Goal: Task Accomplishment & Management: Use online tool/utility

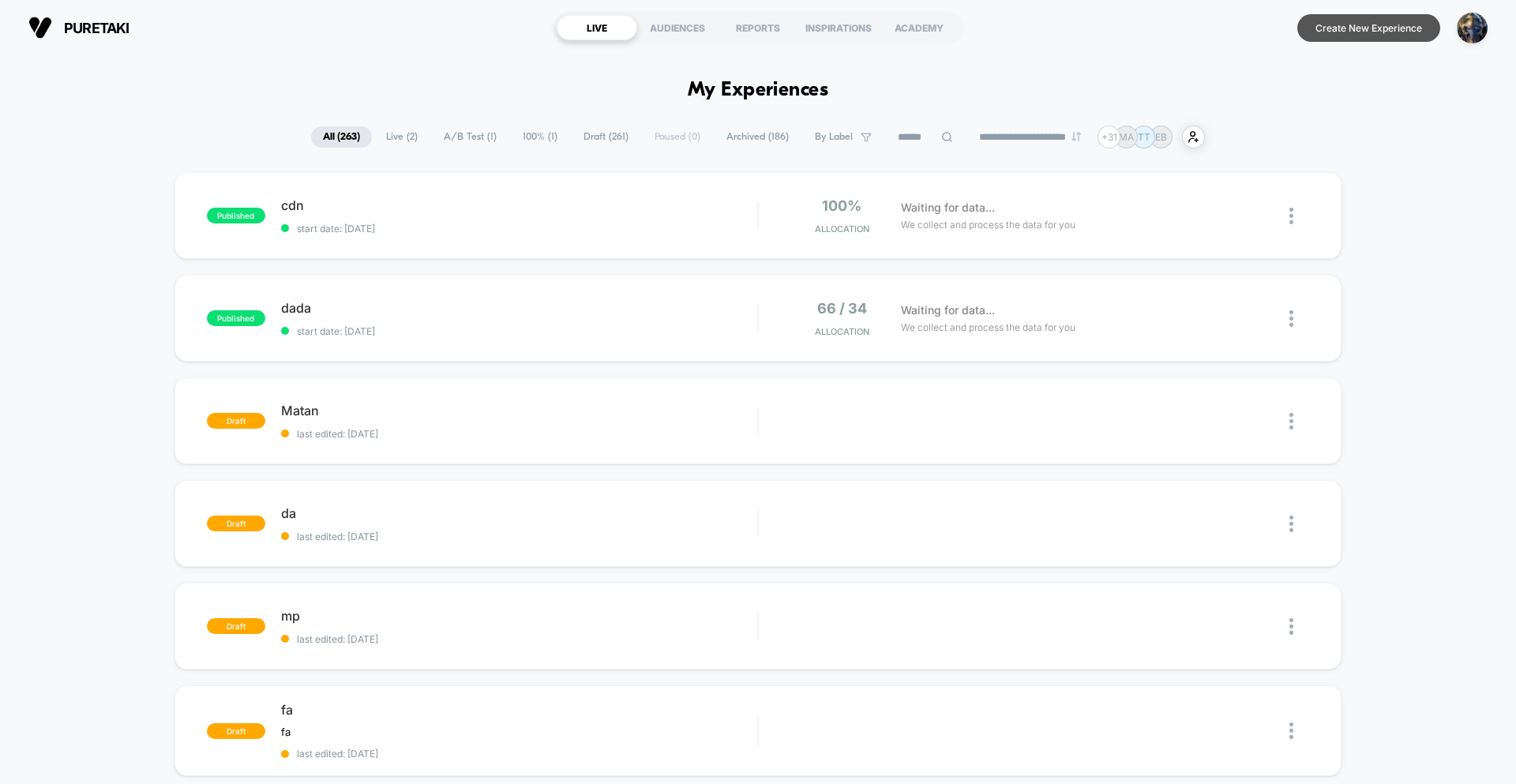
click at [1336, 32] on button "Create New Experience" at bounding box center [1369, 28] width 143 height 28
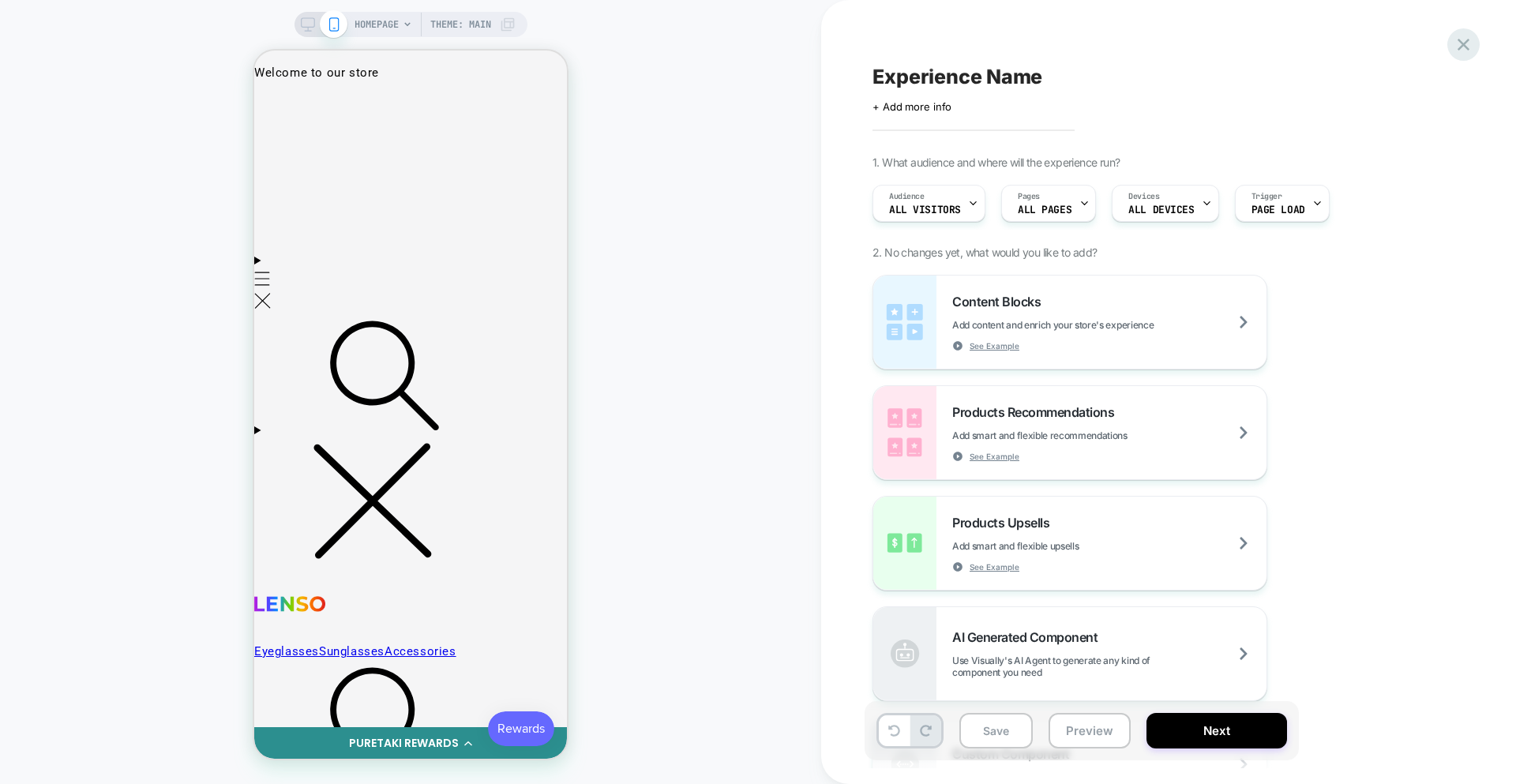
click at [1469, 54] on div at bounding box center [1463, 44] width 32 height 32
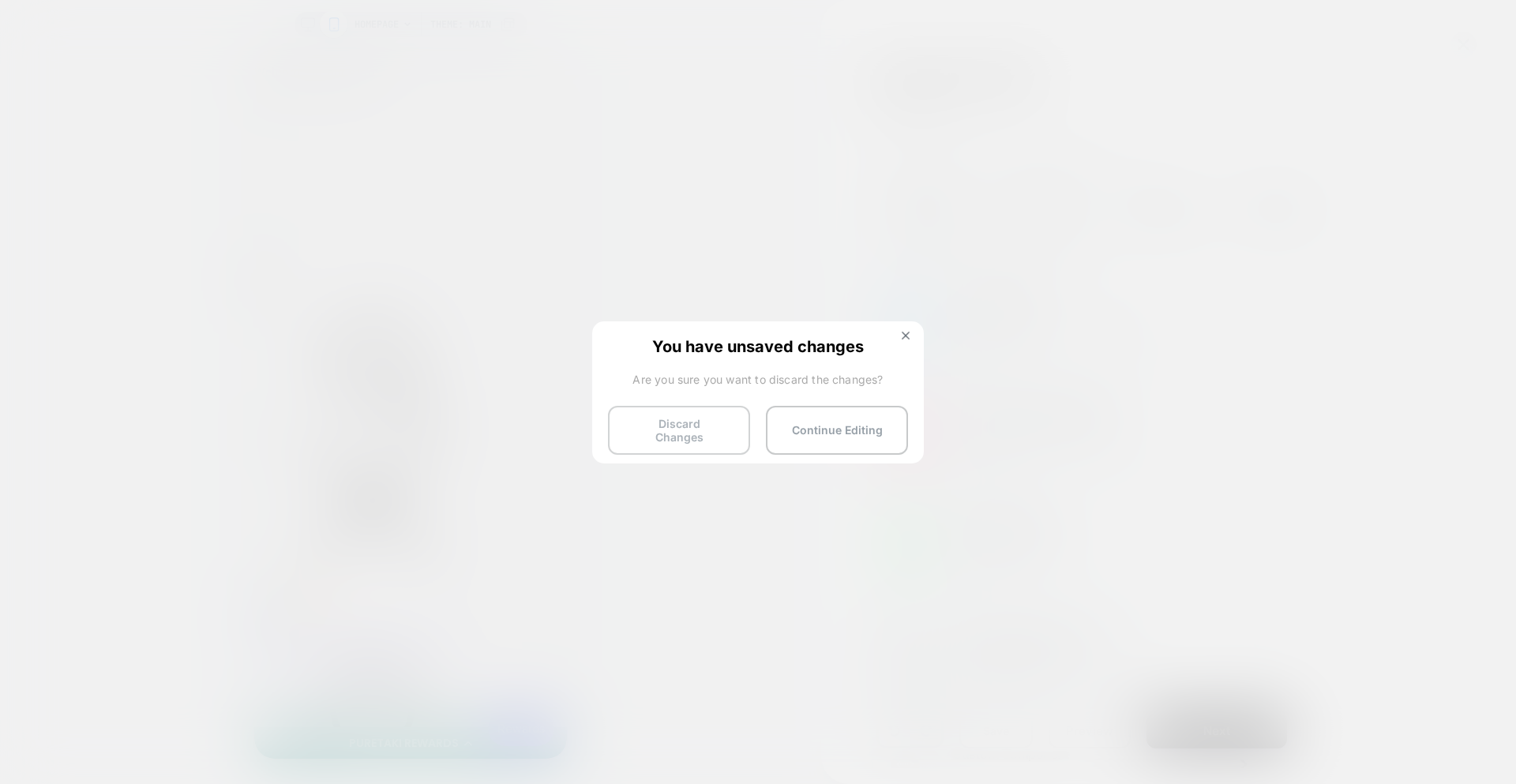
click at [623, 424] on button "Discard Changes" at bounding box center [679, 431] width 142 height 49
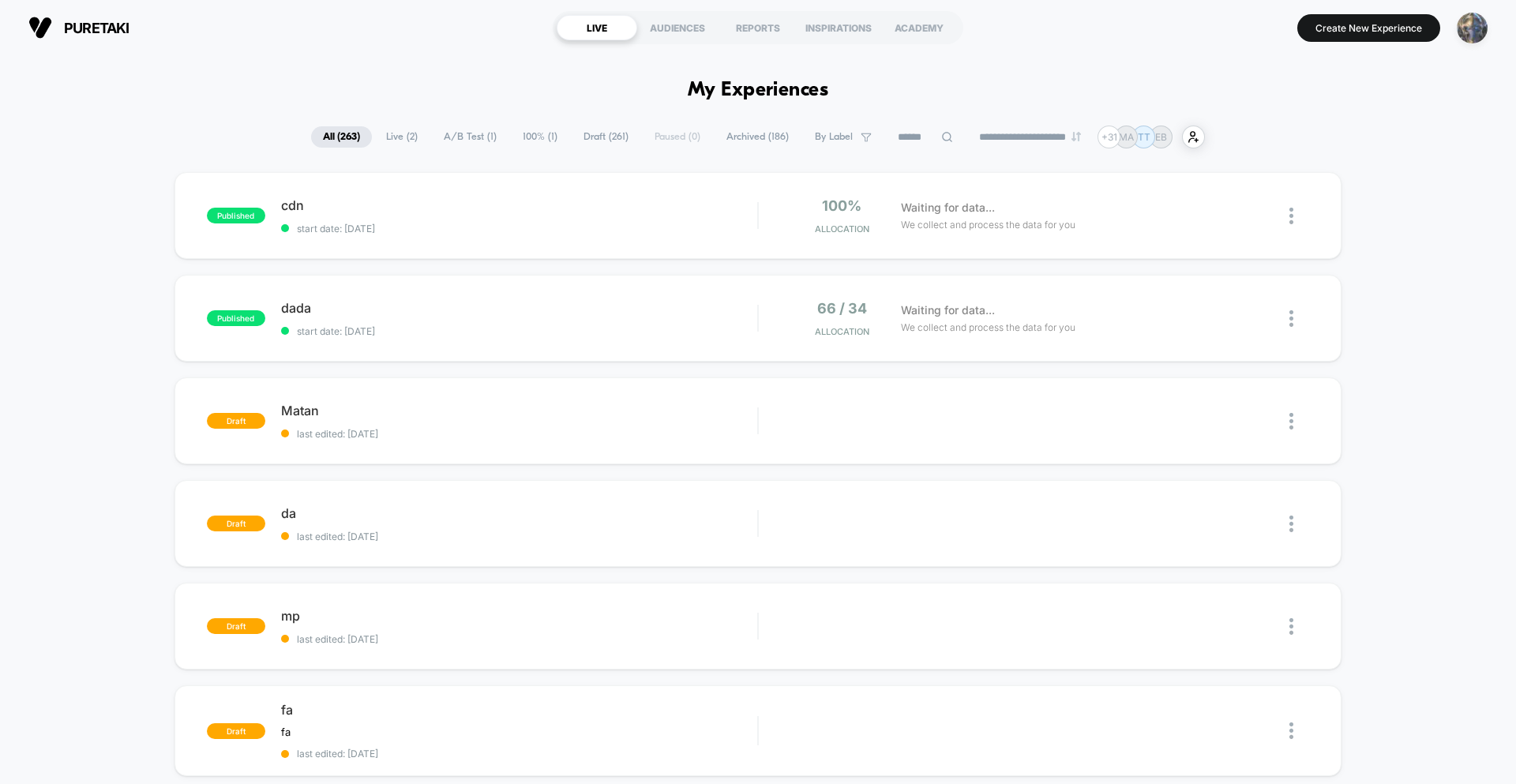
click at [1473, 31] on img "button" at bounding box center [1473, 29] width 31 height 31
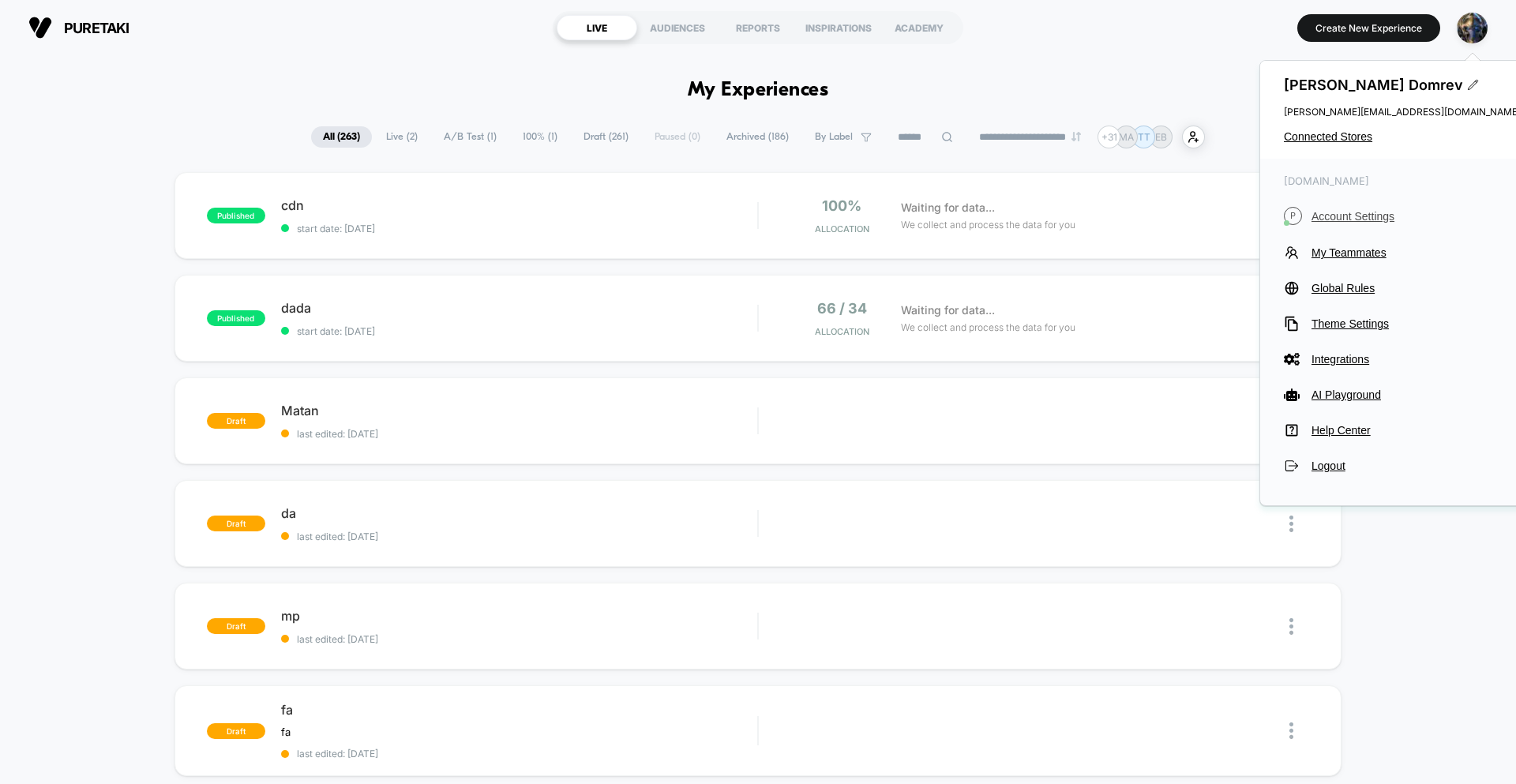
click at [1340, 214] on span "Account Settings" at bounding box center [1416, 216] width 210 height 13
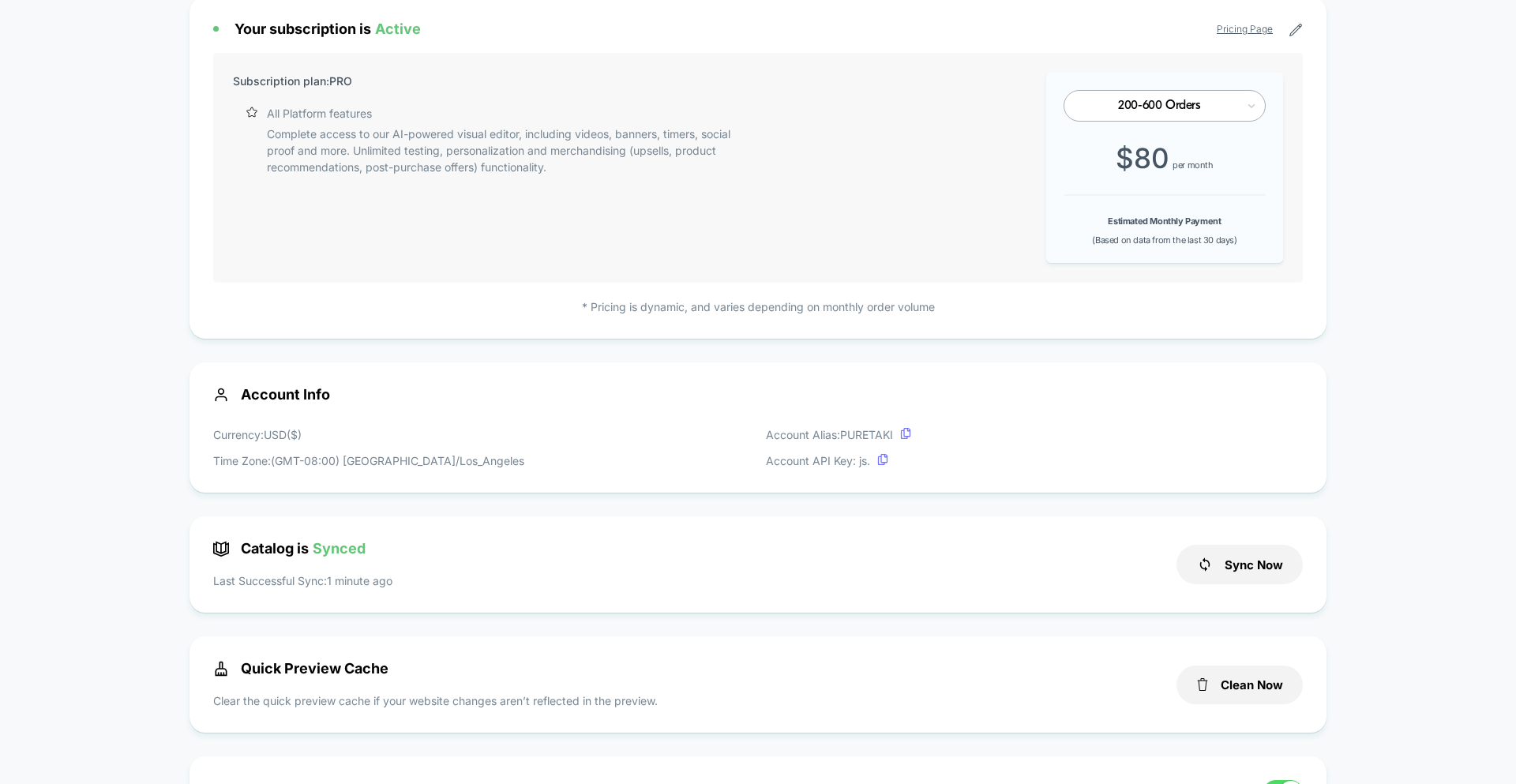
scroll to position [311, 0]
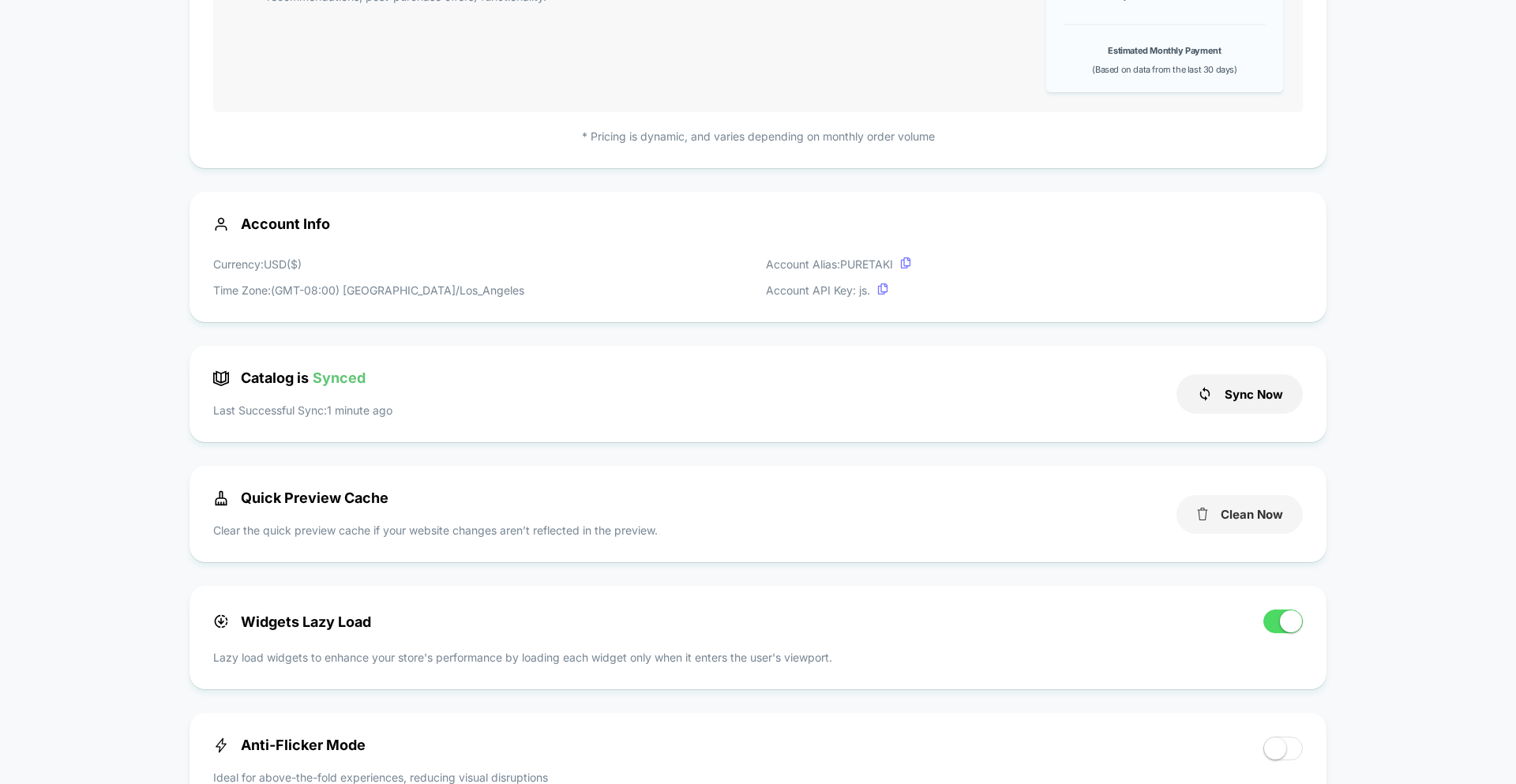
click at [1240, 522] on button "Clean Now" at bounding box center [1240, 515] width 126 height 39
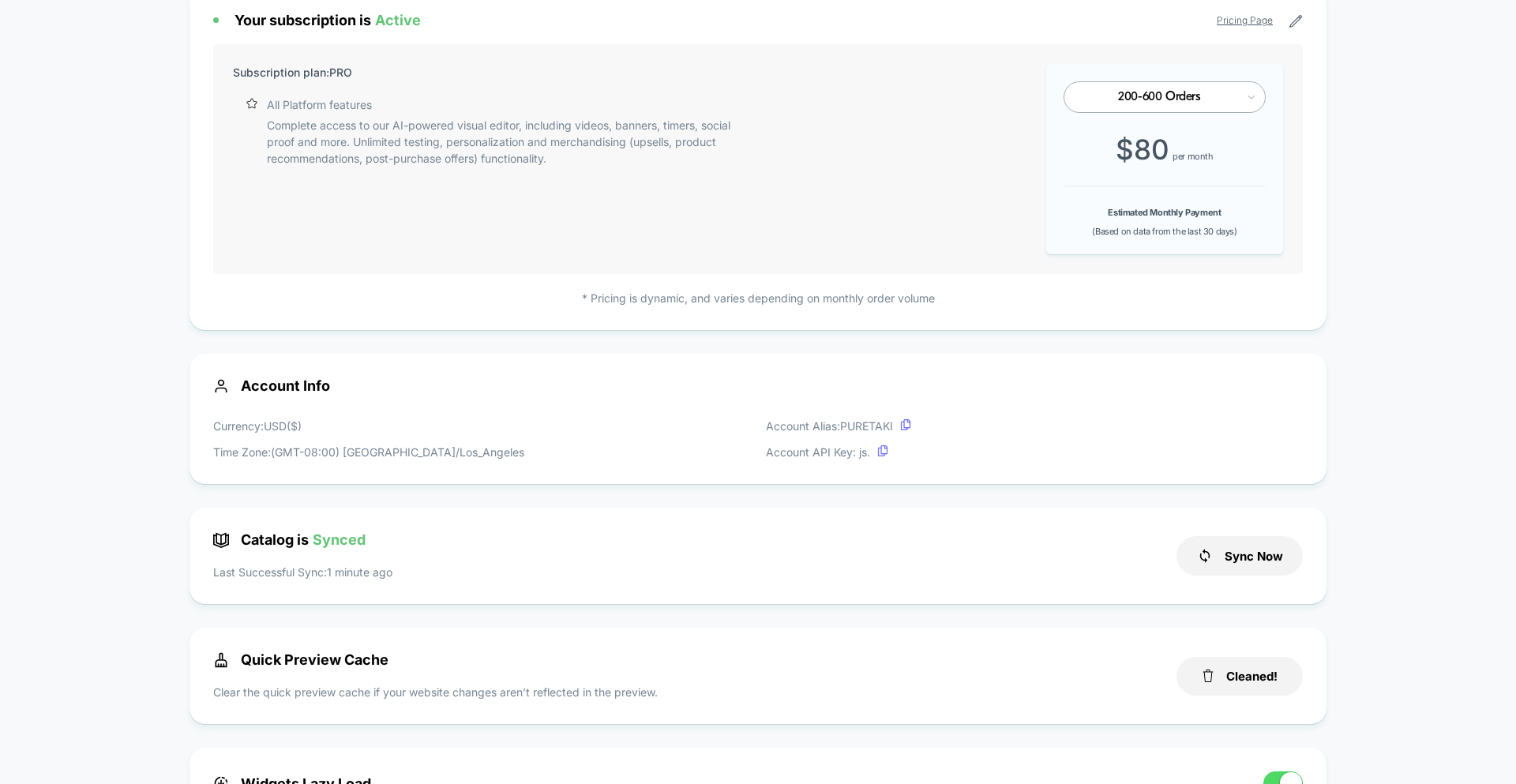
scroll to position [0, 0]
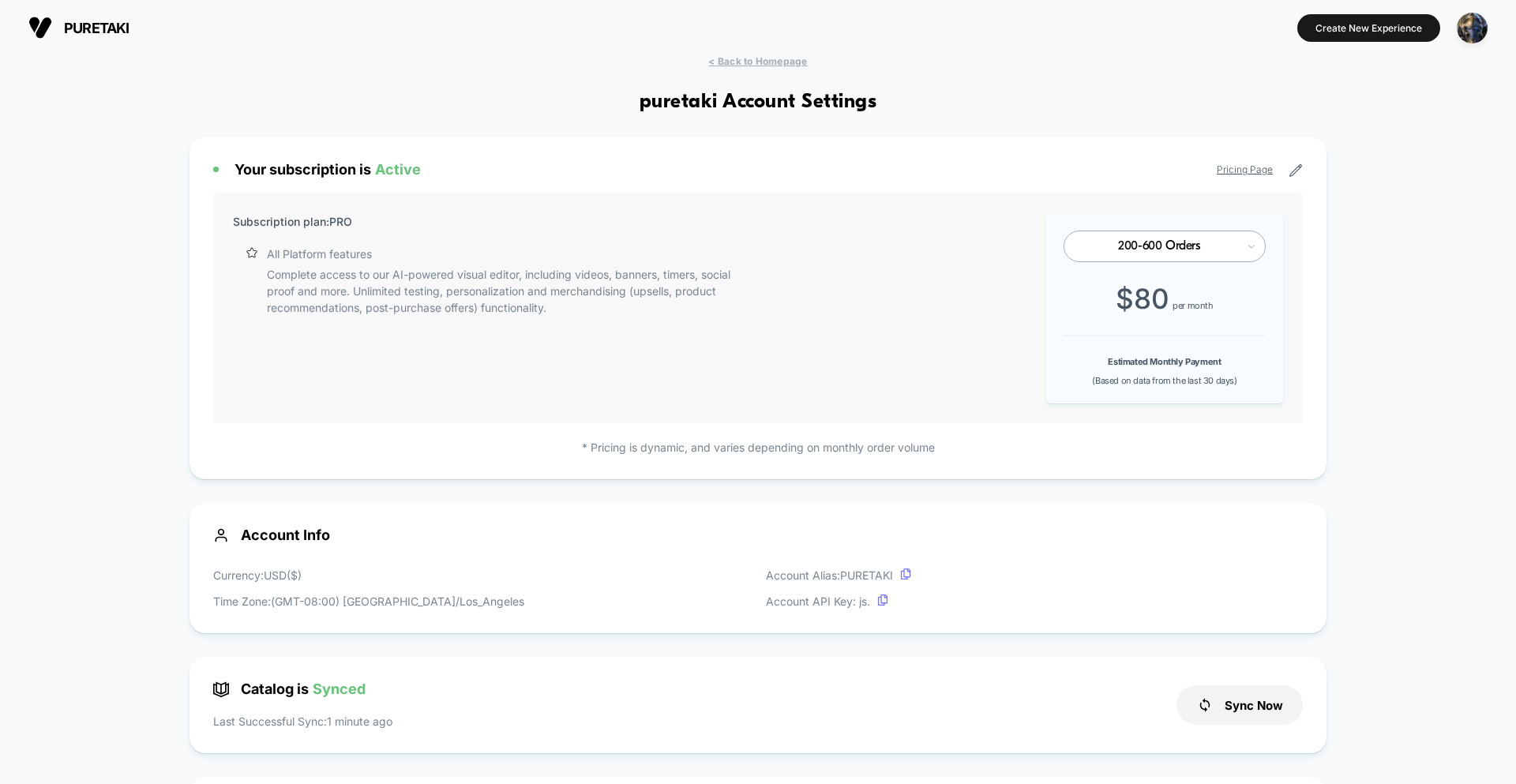
click at [1351, 35] on button "Create New Experience" at bounding box center [1369, 28] width 143 height 28
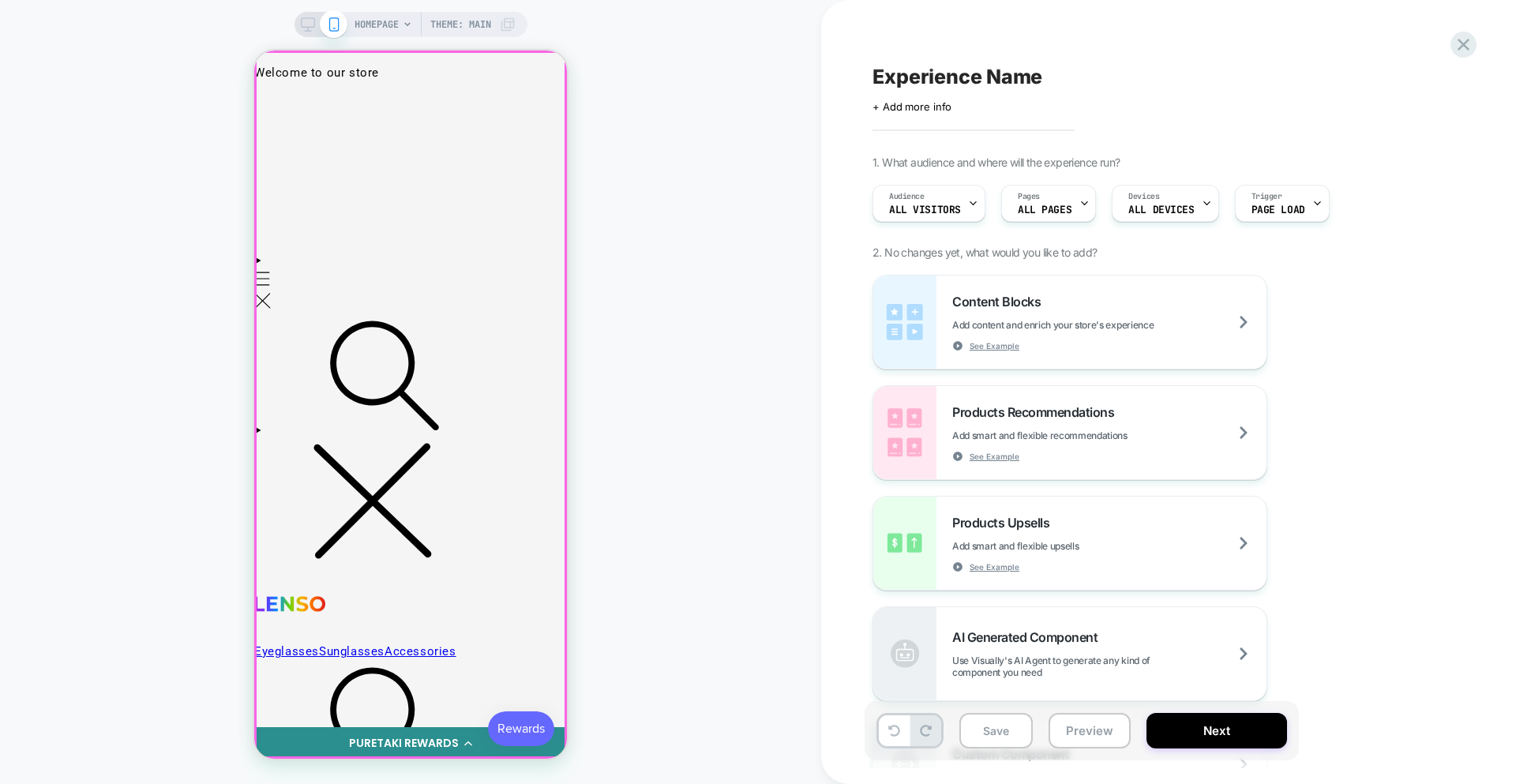
drag, startPoint x: 547, startPoint y: 89, endPoint x: 552, endPoint y: 207, distance: 118.1
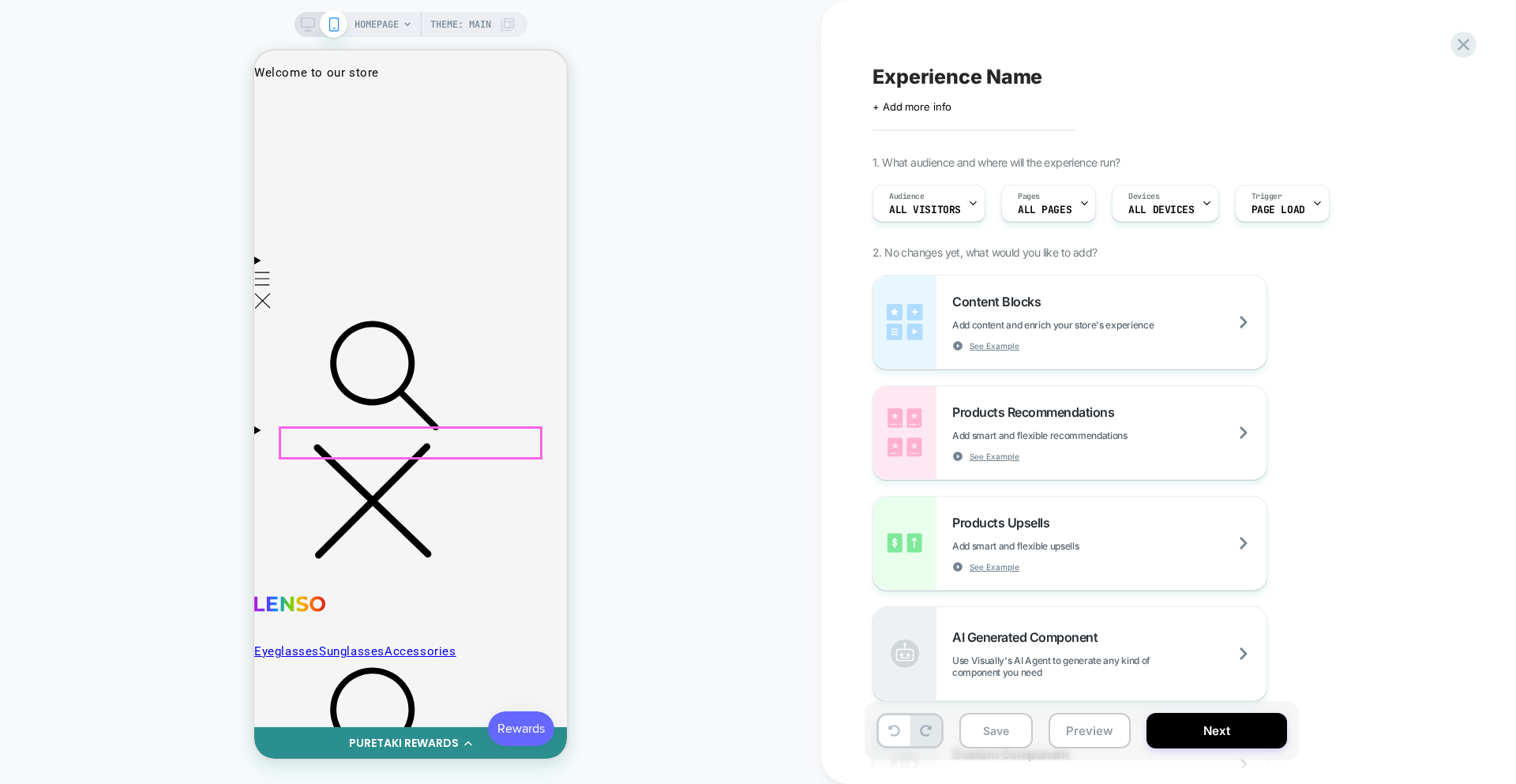
drag, startPoint x: 765, startPoint y: 149, endPoint x: 962, endPoint y: 11, distance: 240.5
click at [767, 148] on div "HOMEPAGE Theme: MAIN" at bounding box center [411, 392] width 821 height 753
click at [678, 206] on div "HOMEPAGE Theme: MAIN" at bounding box center [411, 392] width 821 height 753
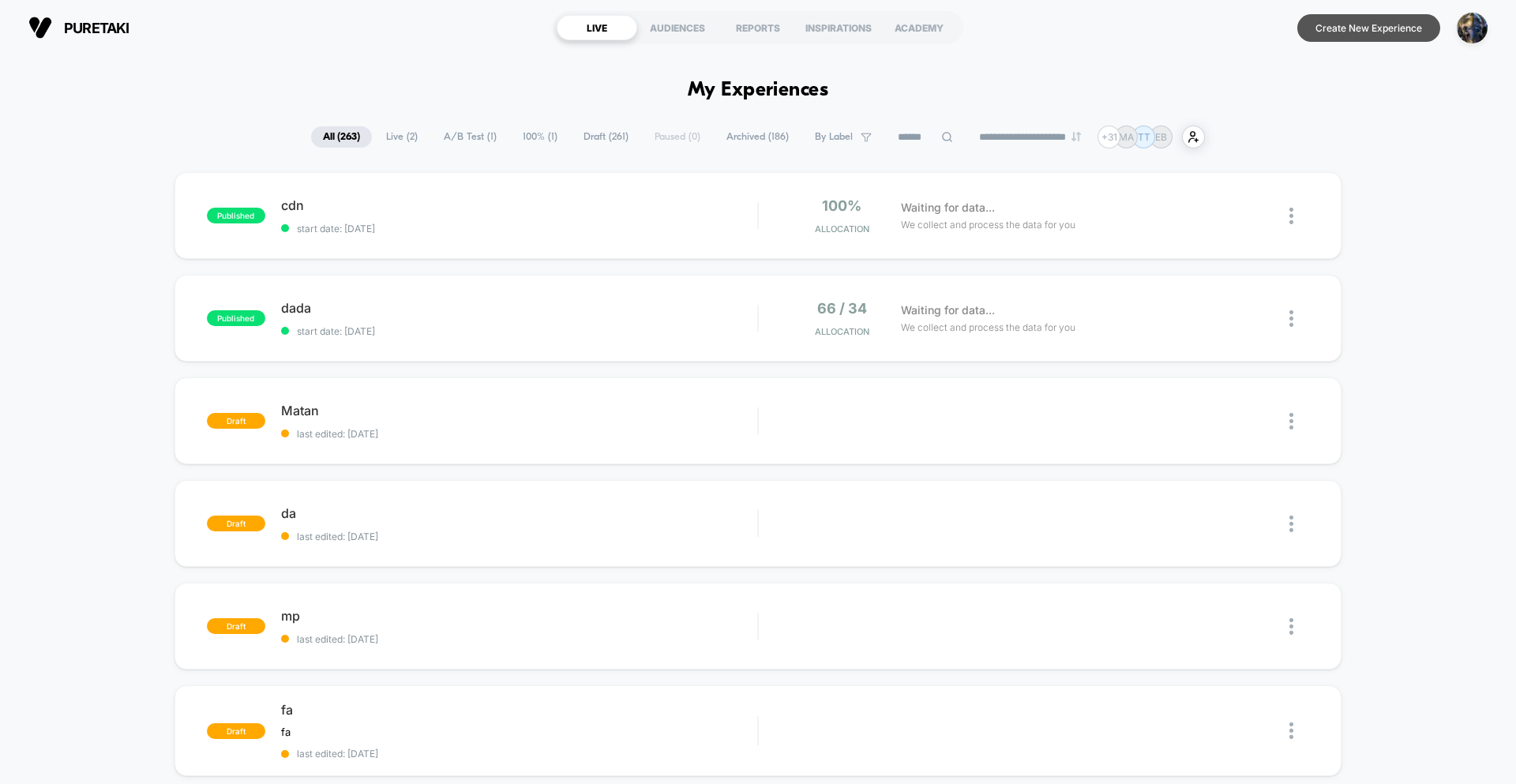
click at [1360, 35] on button "Create New Experience" at bounding box center [1369, 28] width 143 height 28
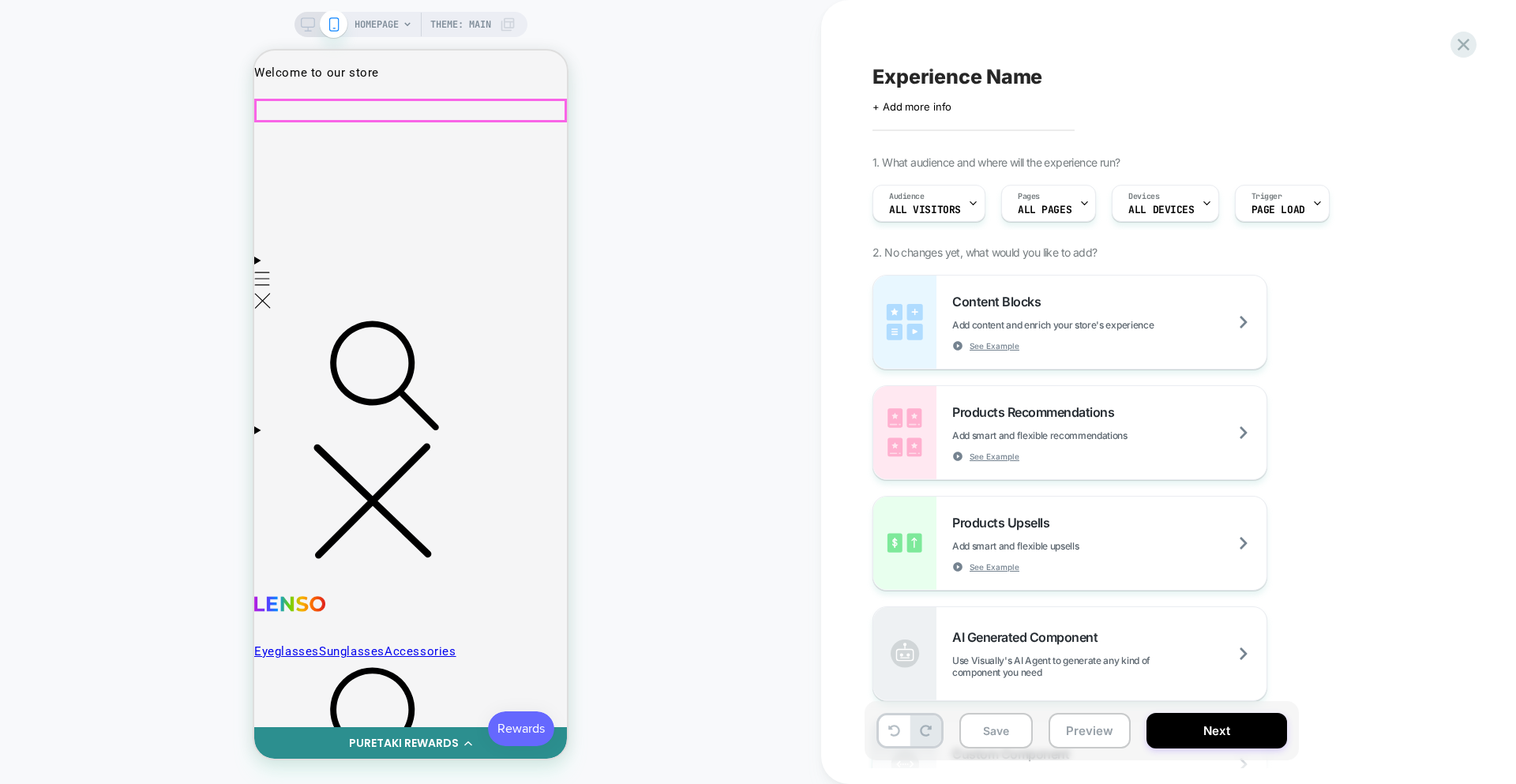
click at [1466, 48] on icon at bounding box center [1464, 45] width 12 height 12
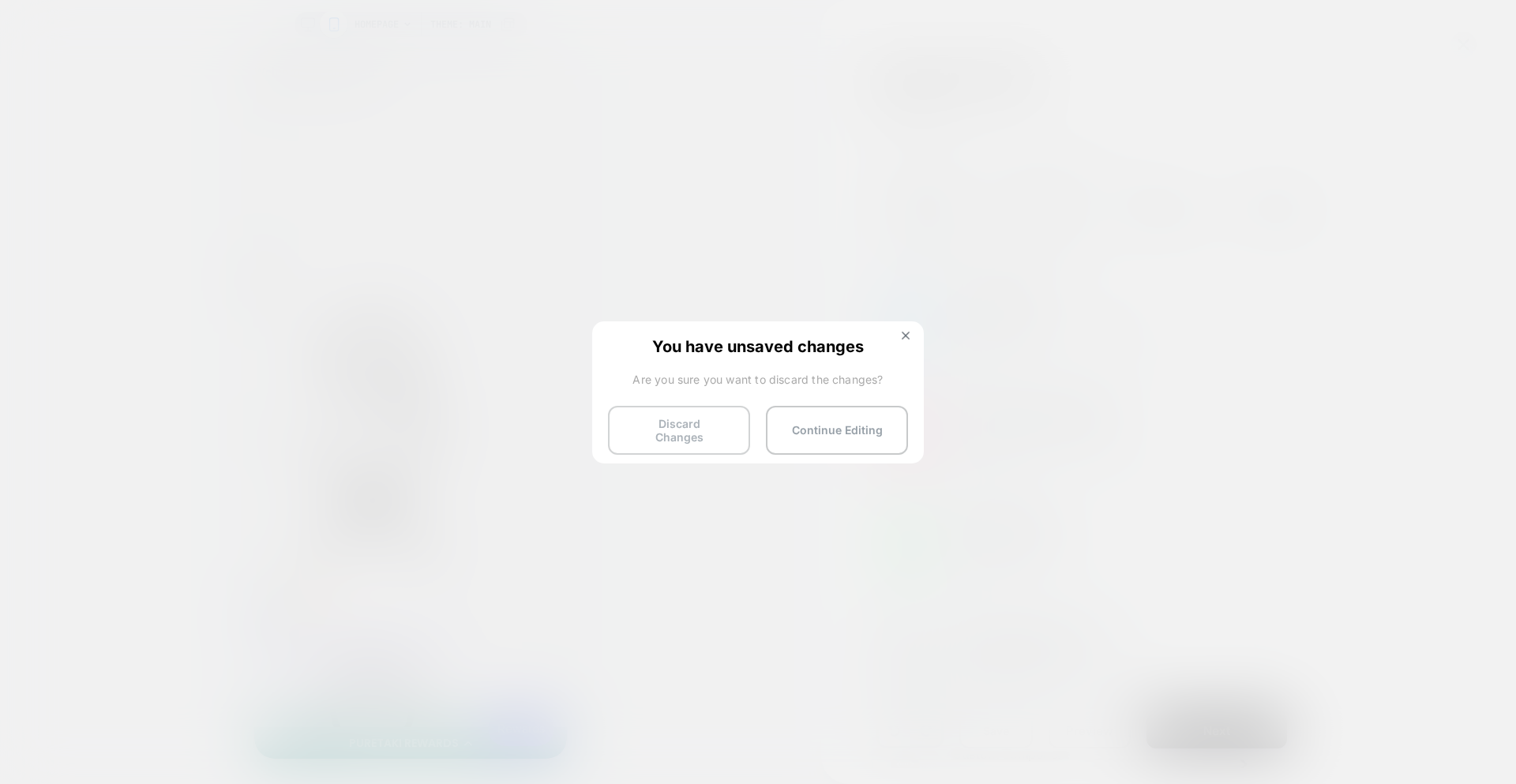
click at [659, 433] on button "Discard Changes" at bounding box center [679, 431] width 142 height 49
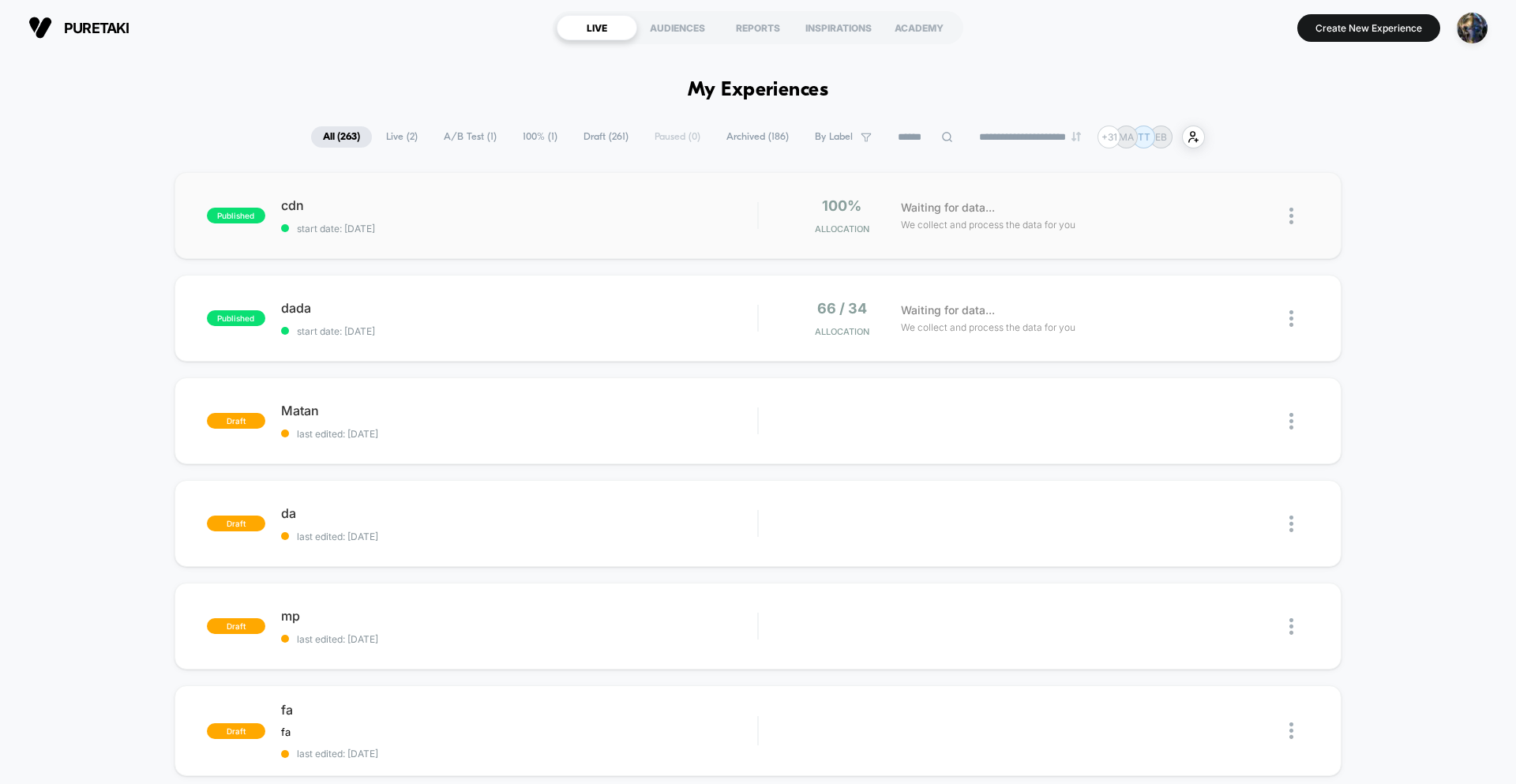
click at [579, 236] on div "published cdn start date: 8/26/2025 100% Allocation Waiting for data... We coll…" at bounding box center [757, 216] width 1167 height 87
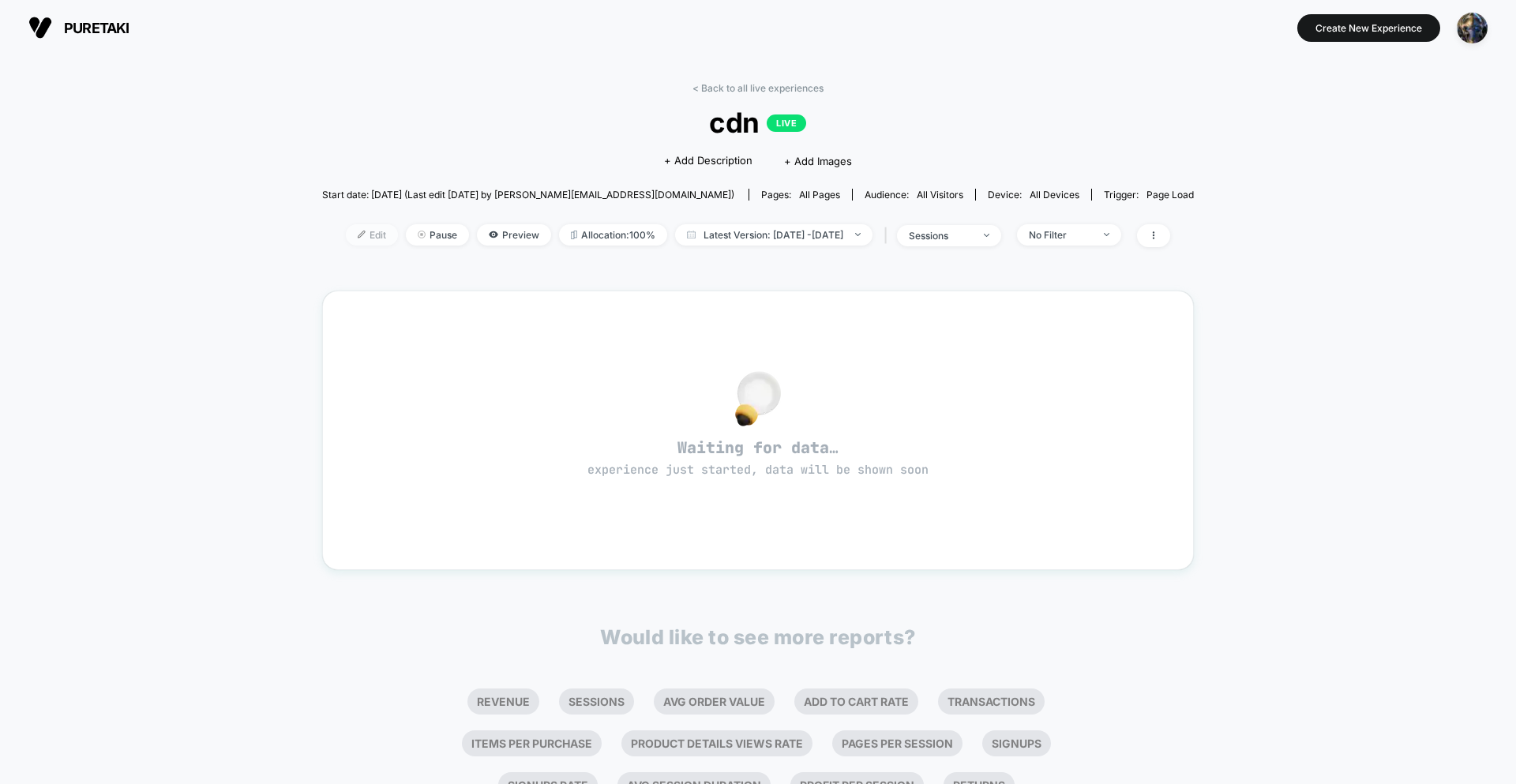
click at [352, 240] on span "Edit" at bounding box center [372, 235] width 52 height 22
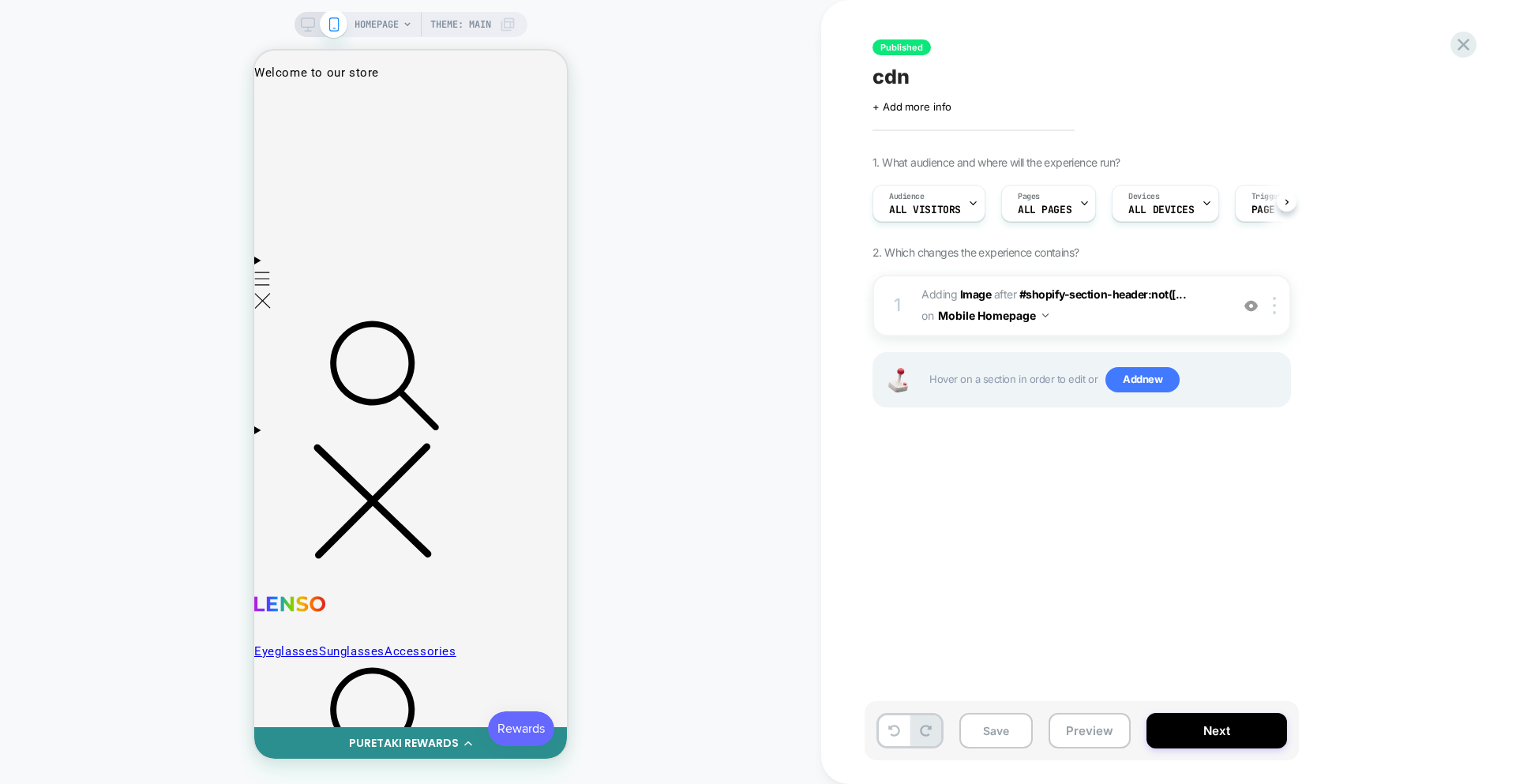
scroll to position [0, 1]
click at [1145, 348] on div "1 #_loomi_addon_1756237707086 Adding Image AFTER #shopify-section-header:not([.…" at bounding box center [1081, 360] width 418 height 172
click at [1138, 338] on div "1 #_loomi_addon_1756237707086 Adding Image AFTER #shopify-section-header:not([.…" at bounding box center [1081, 360] width 418 height 172
click at [1131, 311] on span "#_loomi_addon_1756237707086 Adding Image AFTER #shopify-section-header:not([...…" at bounding box center [1072, 305] width 301 height 42
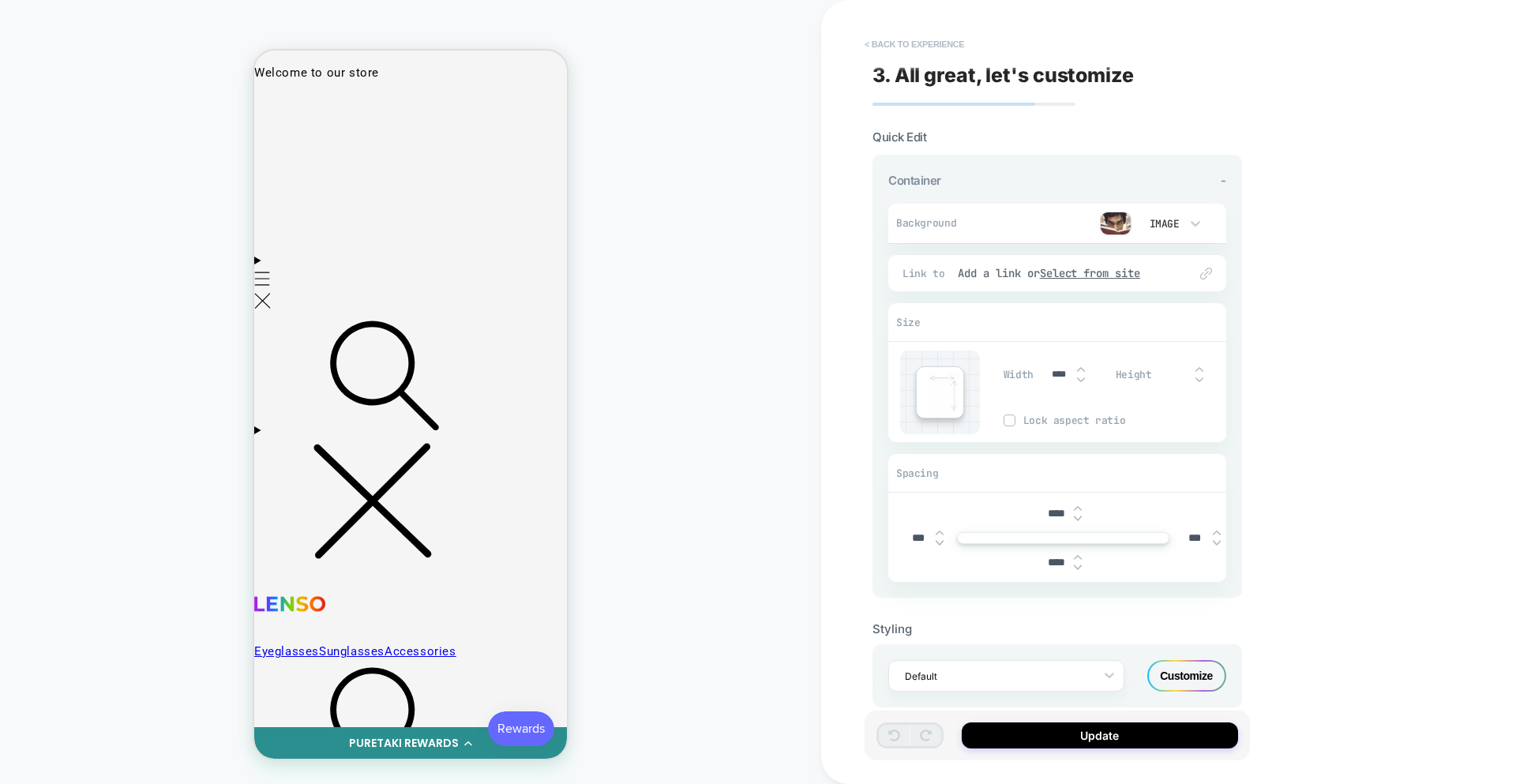
click at [928, 51] on button "< Back to experience" at bounding box center [914, 43] width 115 height 25
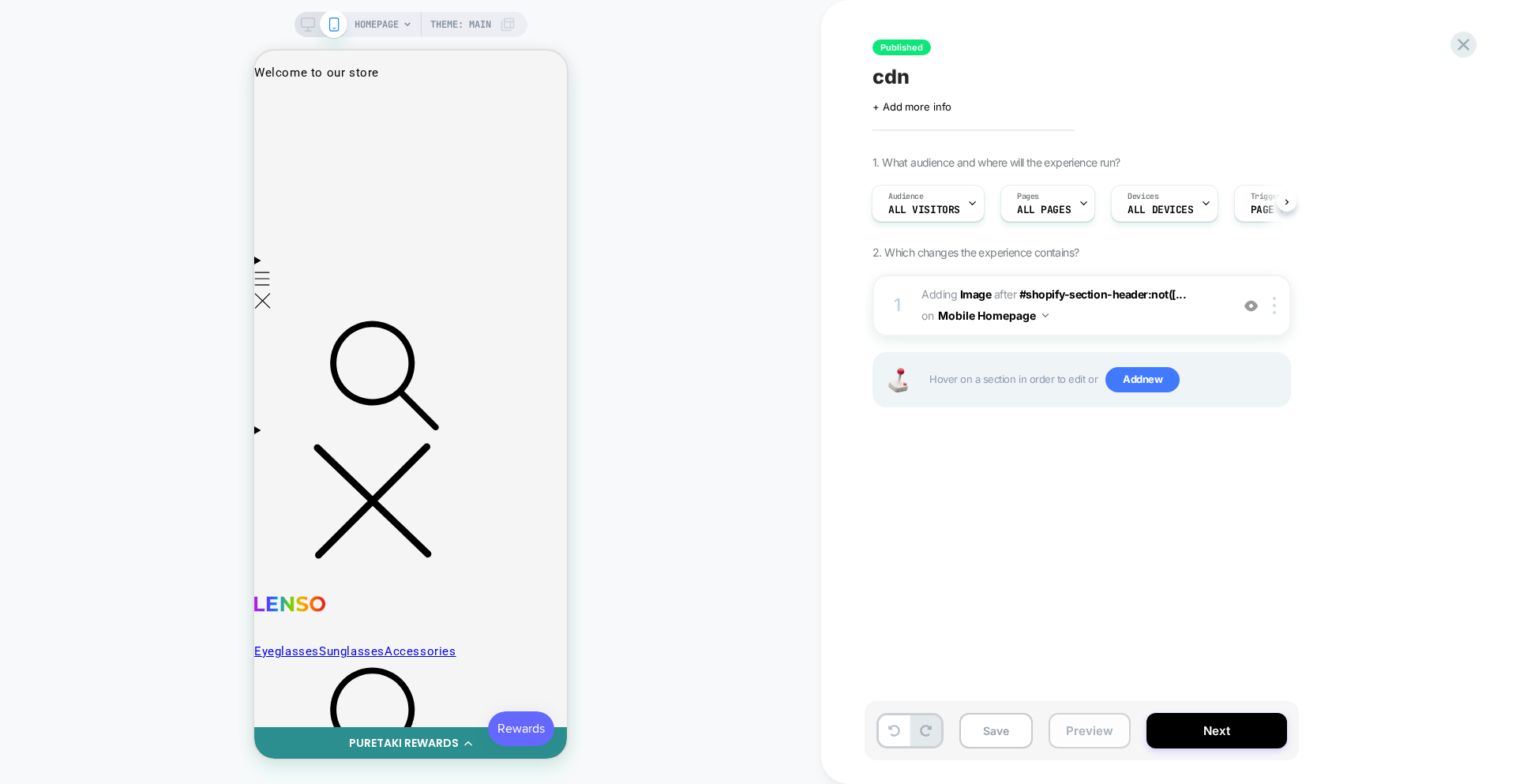
click at [1074, 724] on button "Preview" at bounding box center [1090, 730] width 82 height 36
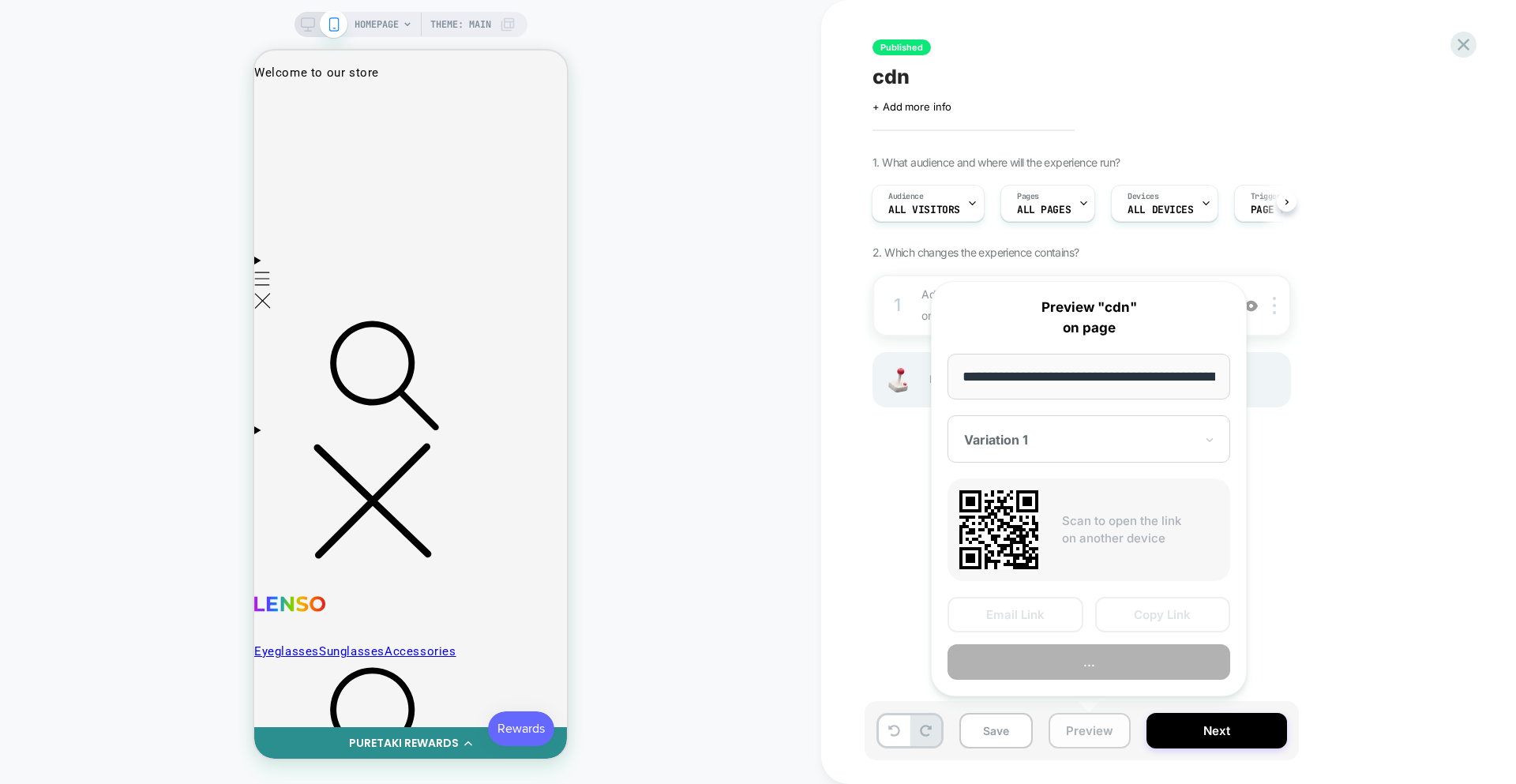
scroll to position [0, 74]
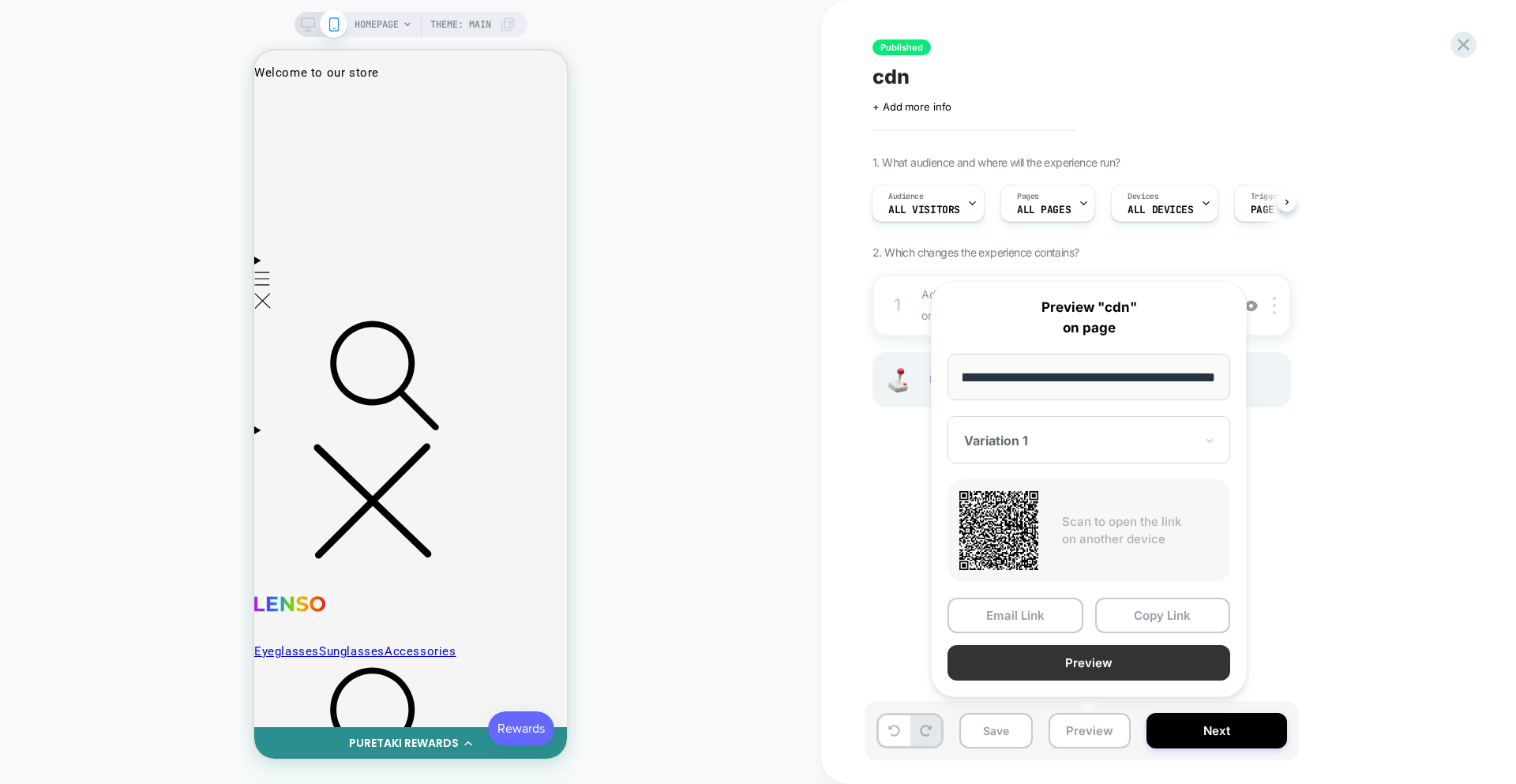
click at [1088, 661] on button "Preview" at bounding box center [1089, 663] width 282 height 36
